Goal: Navigation & Orientation: Find specific page/section

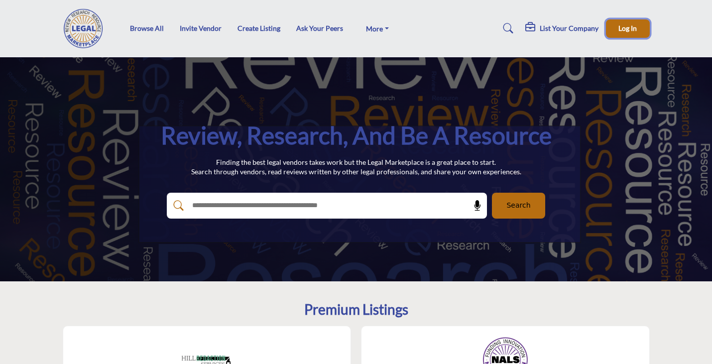
click at [624, 32] on span "Log In" at bounding box center [627, 28] width 18 height 8
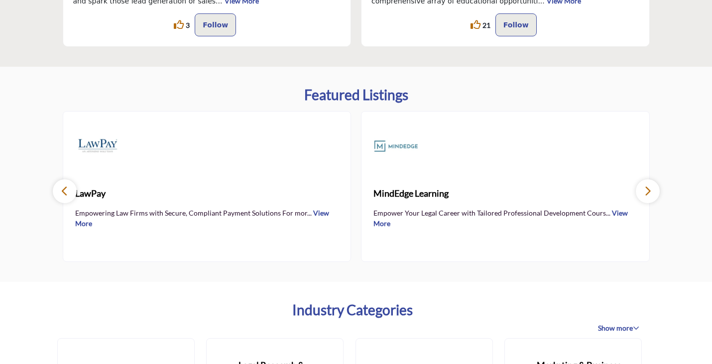
scroll to position [473, 0]
click at [615, 213] on link "View More" at bounding box center [500, 218] width 254 height 19
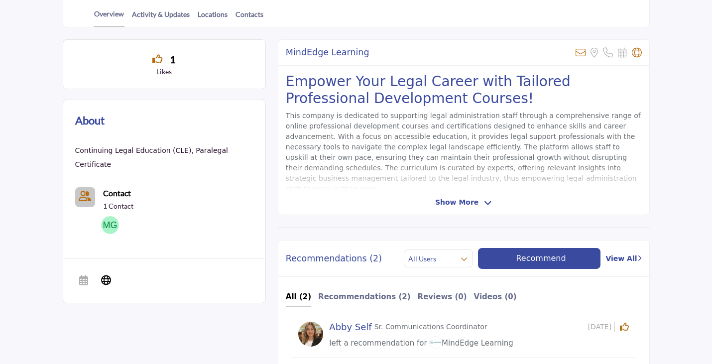
scroll to position [258, 0]
click at [477, 202] on span "Show More" at bounding box center [463, 202] width 57 height 10
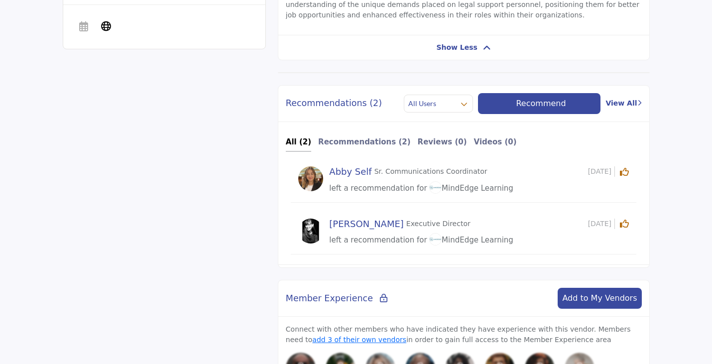
scroll to position [513, 0]
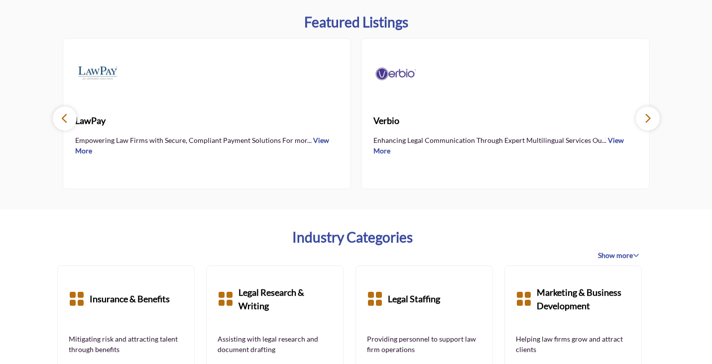
scroll to position [546, 0]
click at [689, 104] on section "Featured Listings LawPay ... View More Verbio ... ..." at bounding box center [356, 101] width 712 height 215
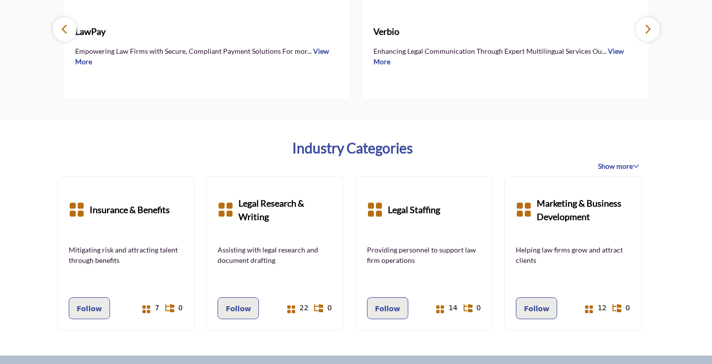
scroll to position [635, 0]
